Goal: Task Accomplishment & Management: Manage account settings

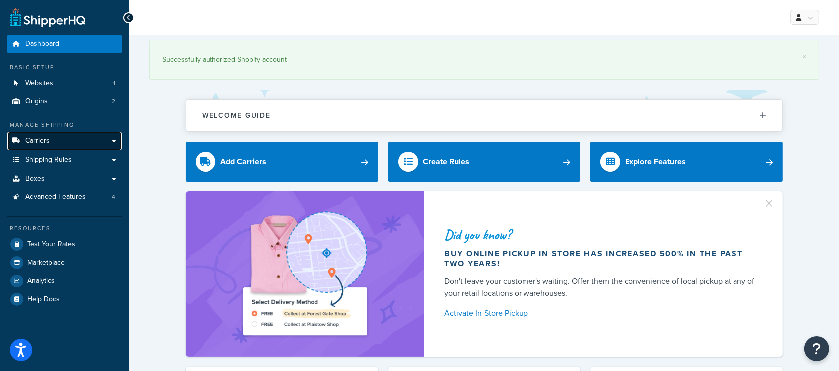
click at [39, 137] on span "Carriers" at bounding box center [37, 141] width 24 height 8
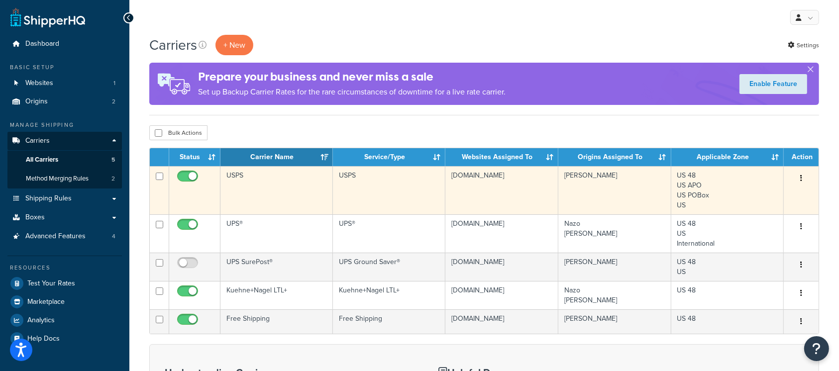
click at [801, 175] on icon "button" at bounding box center [801, 178] width 2 height 7
click at [743, 202] on link "Edit" at bounding box center [761, 199] width 79 height 20
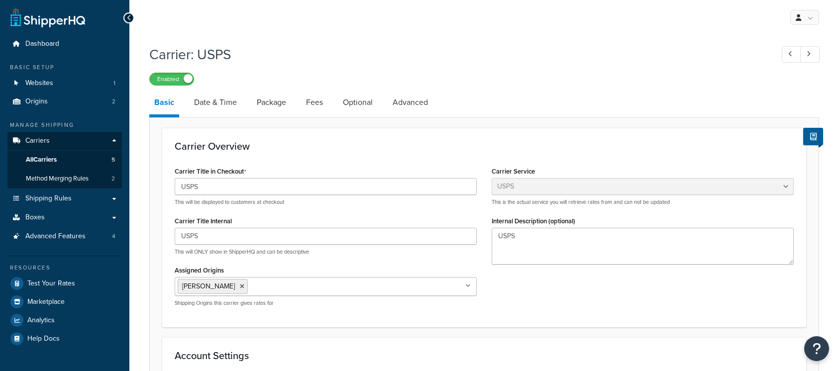
select select "usps"
select select "ONLINE"
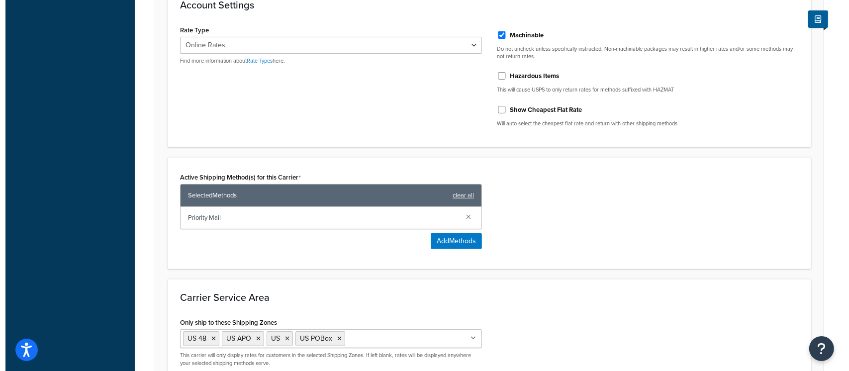
scroll to position [457, 0]
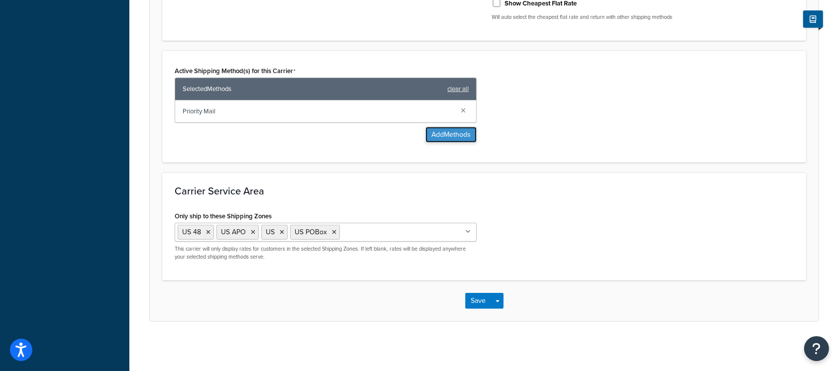
click at [450, 137] on button "Add Methods" at bounding box center [450, 135] width 51 height 16
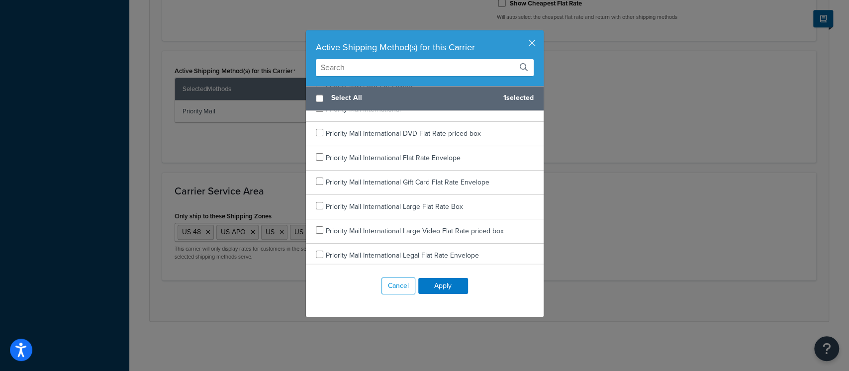
scroll to position [1165, 0]
click at [421, 69] on input "text" at bounding box center [425, 67] width 218 height 17
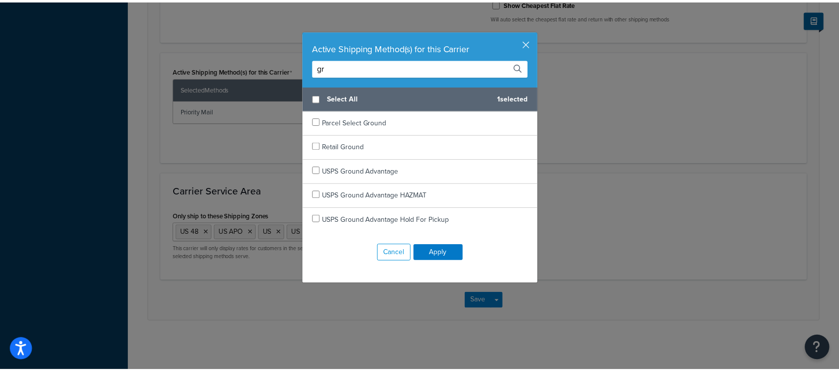
scroll to position [0, 0]
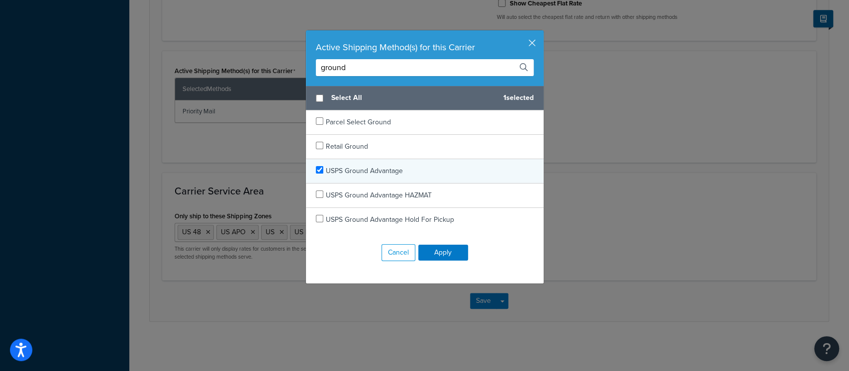
type input "ground"
checkbox input "true"
click at [359, 170] on span "USPS Ground Advantage" at bounding box center [364, 171] width 77 height 10
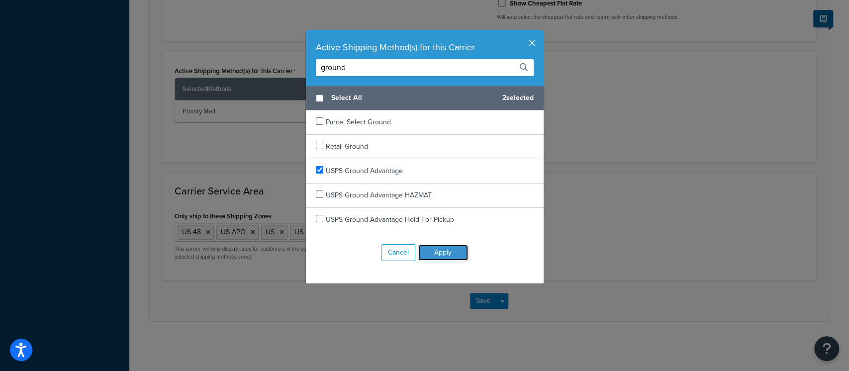
click at [442, 260] on button "Apply" at bounding box center [444, 253] width 50 height 16
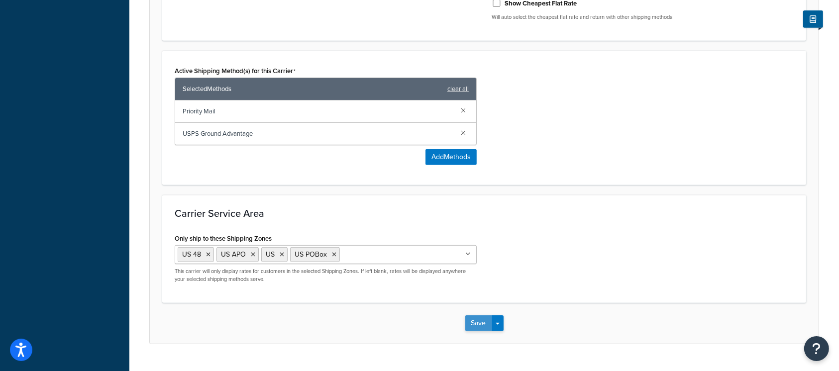
click at [477, 323] on button "Save" at bounding box center [478, 323] width 27 height 16
